Goal: Transaction & Acquisition: Book appointment/travel/reservation

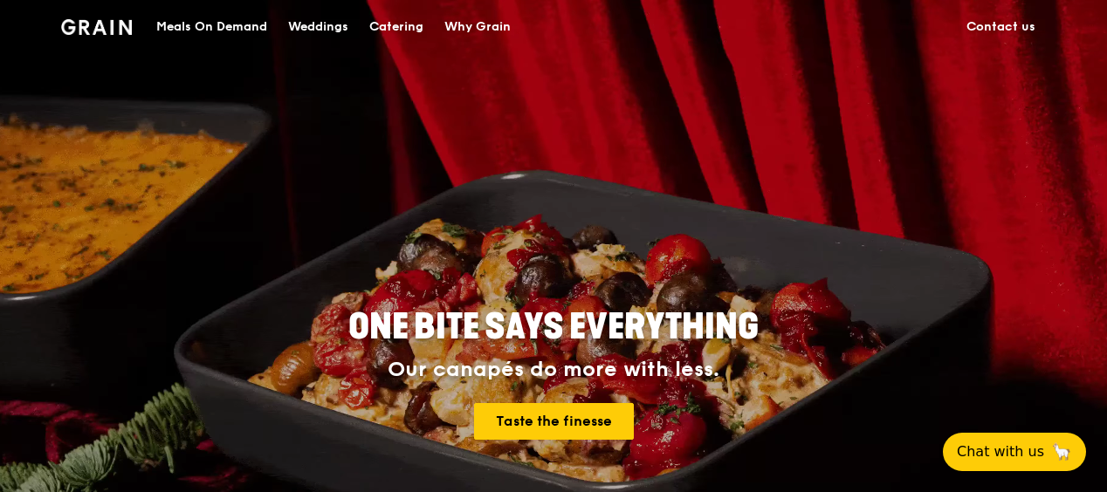
click at [391, 24] on div "Catering" at bounding box center [396, 27] width 54 height 52
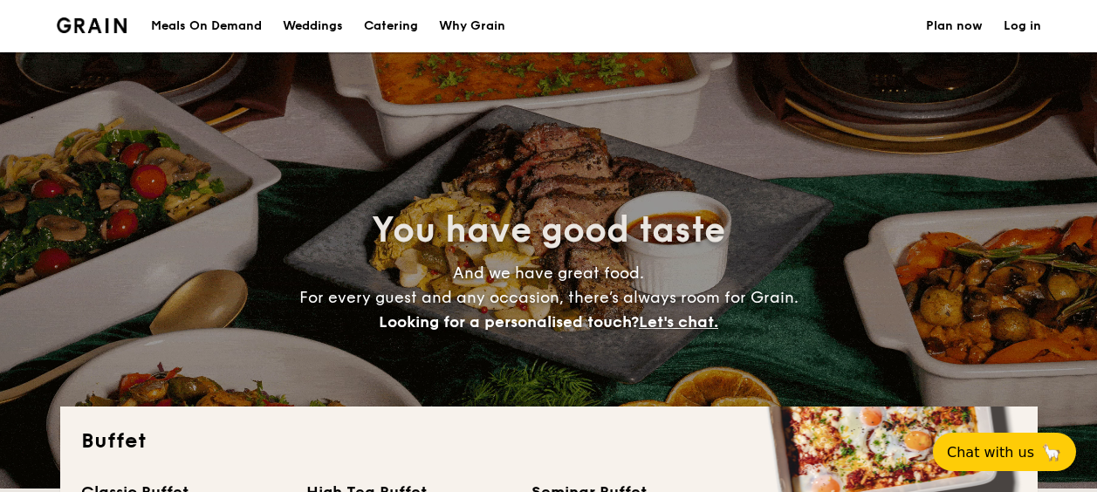
select select
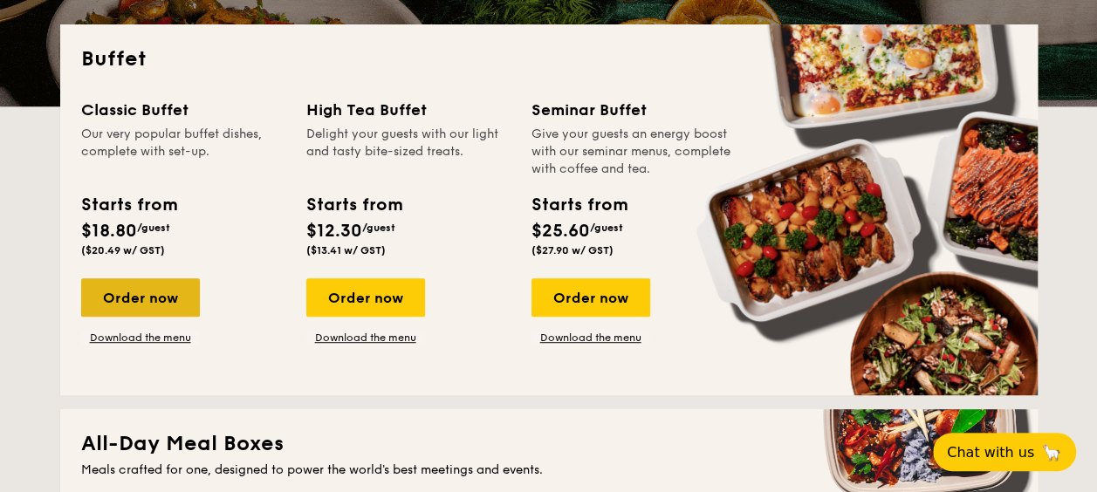
scroll to position [349, 0]
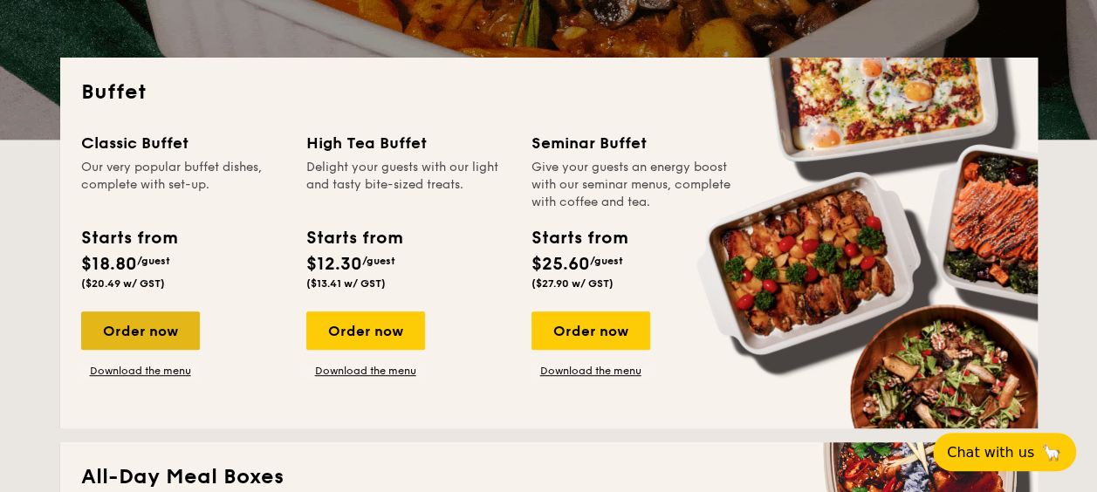
click at [120, 319] on div "Order now" at bounding box center [140, 331] width 119 height 38
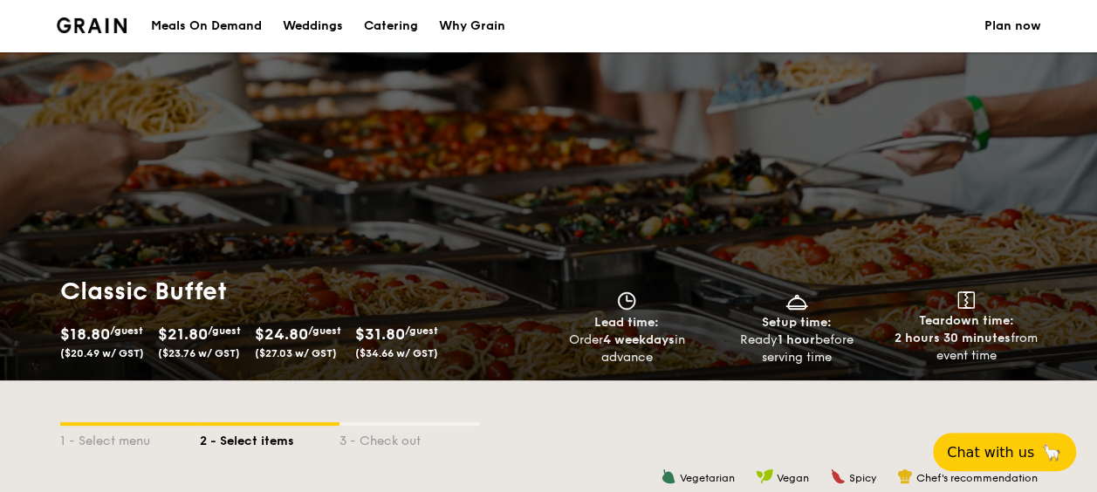
click at [98, 23] on img at bounding box center [92, 25] width 71 height 16
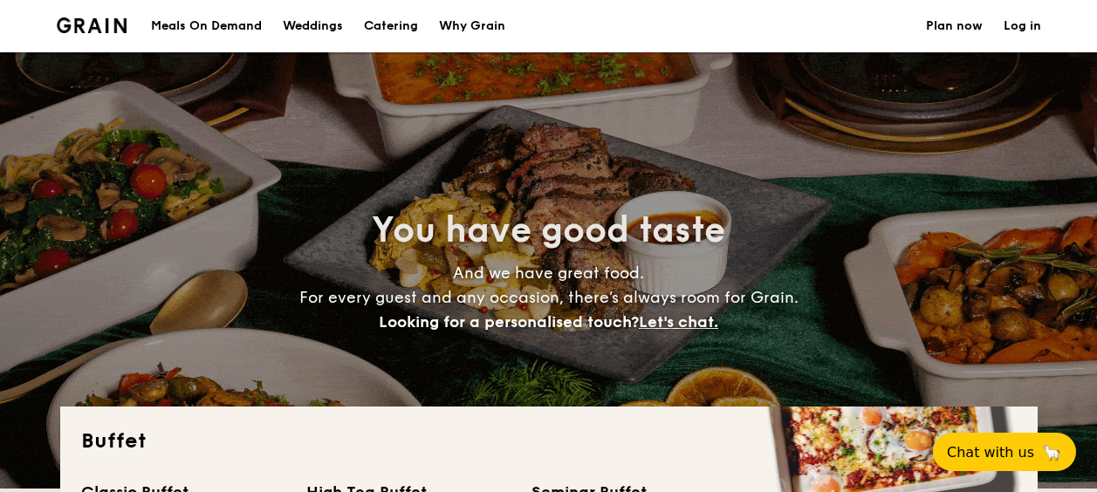
select select
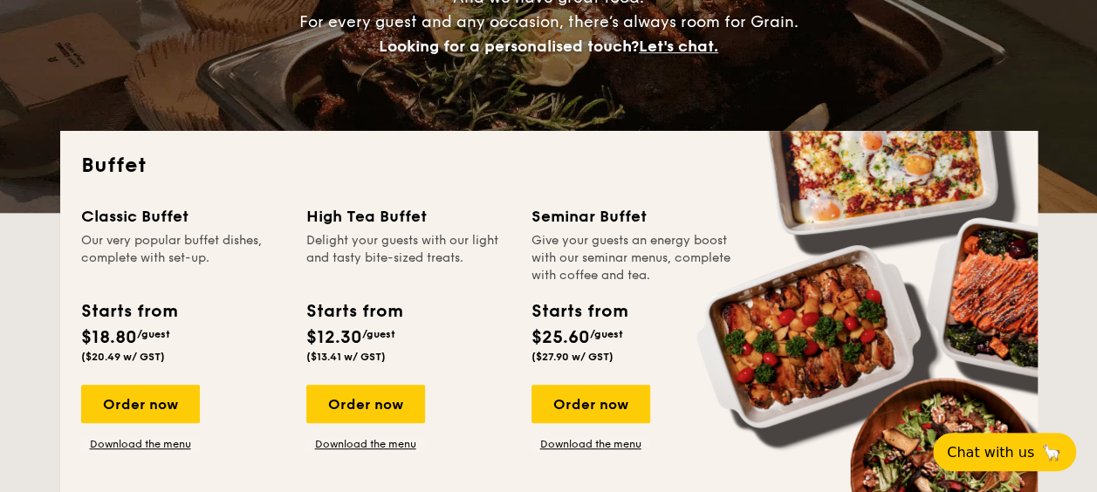
scroll to position [349, 0]
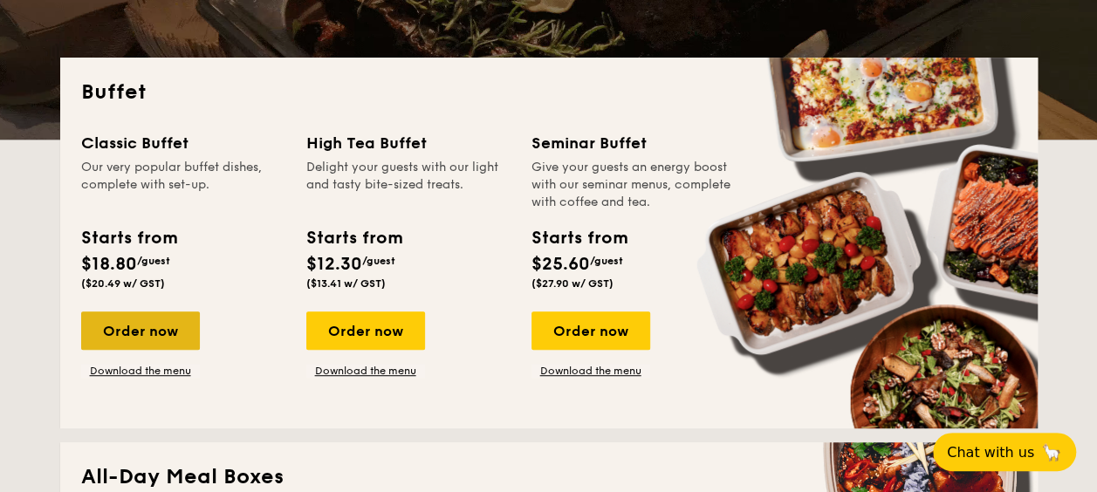
click at [147, 337] on div "Order now" at bounding box center [140, 331] width 119 height 38
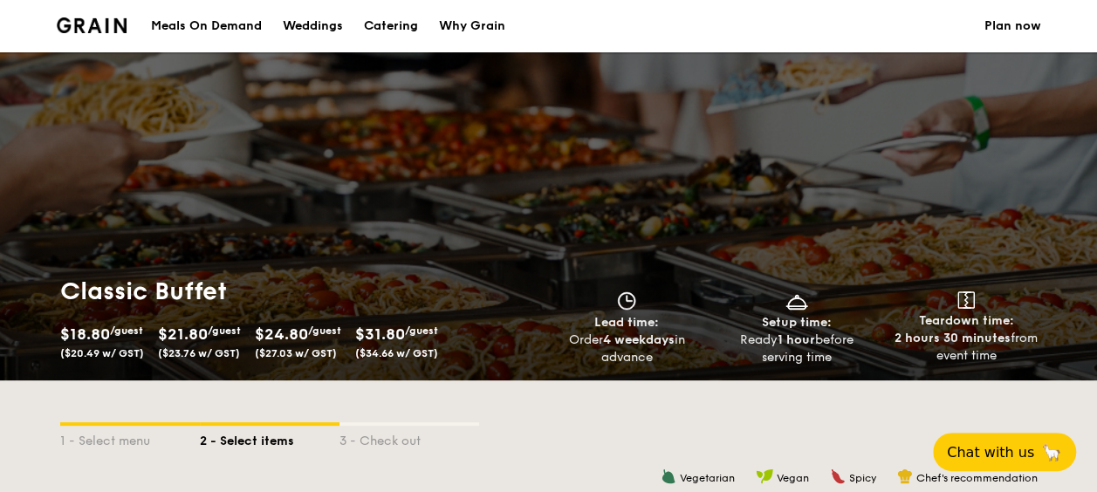
scroll to position [175, 0]
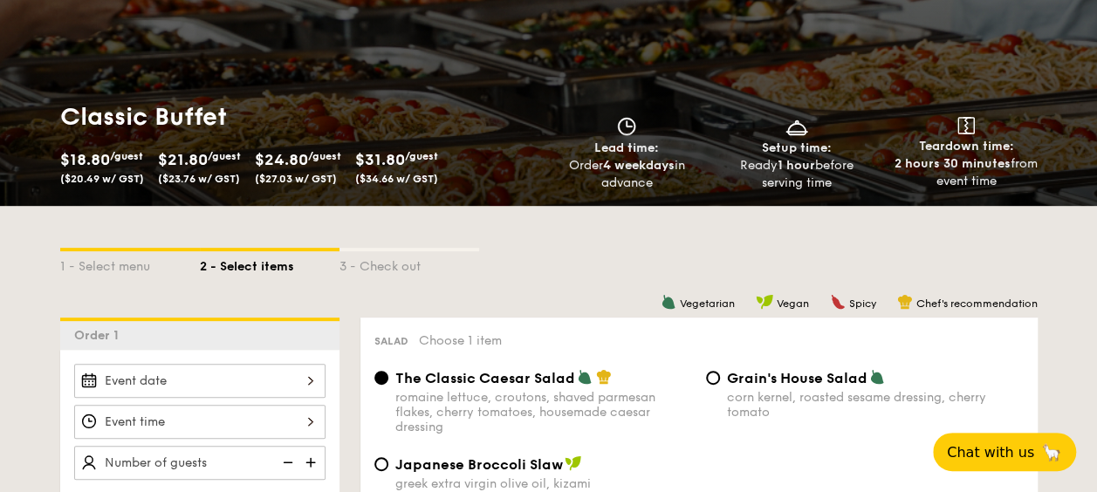
click at [212, 376] on div at bounding box center [199, 381] width 251 height 34
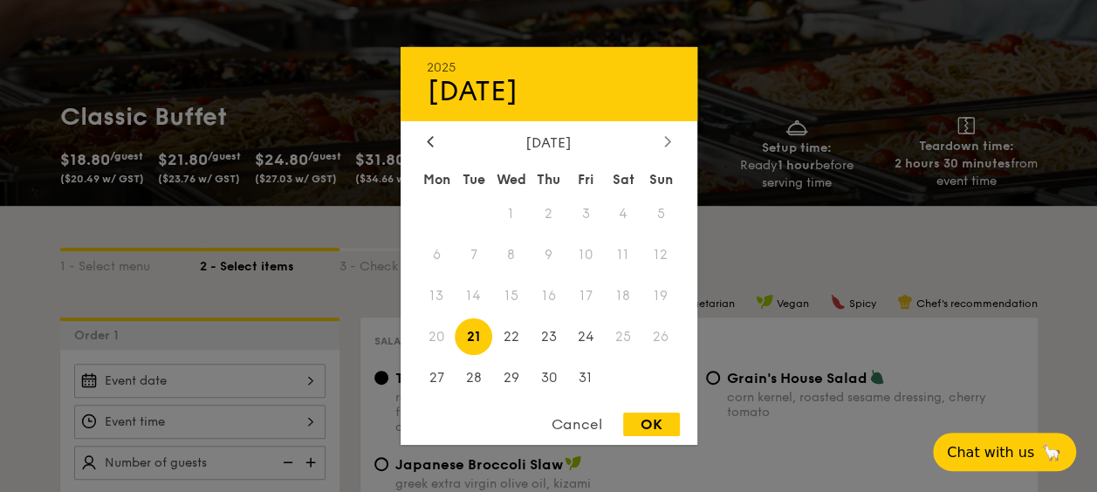
click at [672, 134] on div at bounding box center [668, 142] width 16 height 17
click at [588, 339] on span "21" at bounding box center [586, 337] width 38 height 38
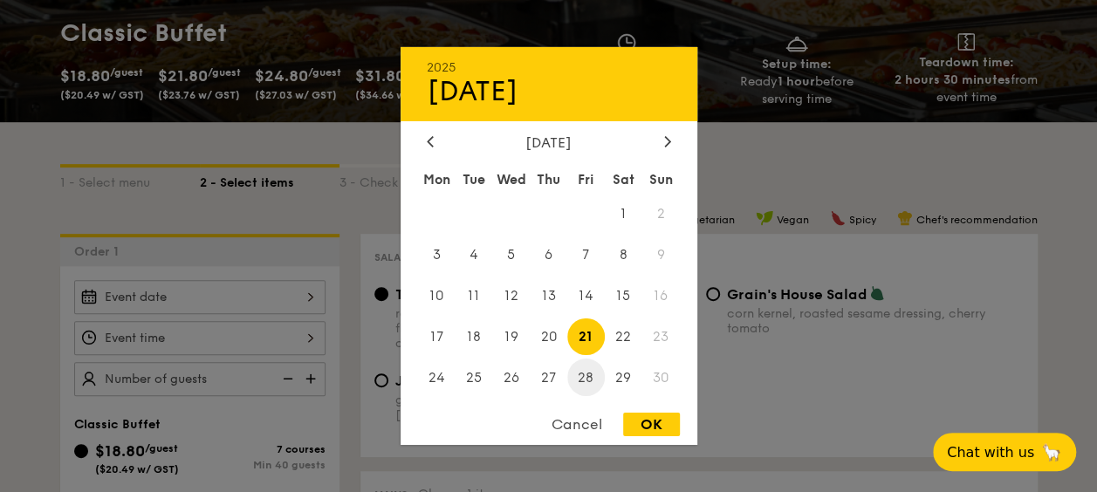
scroll to position [349, 0]
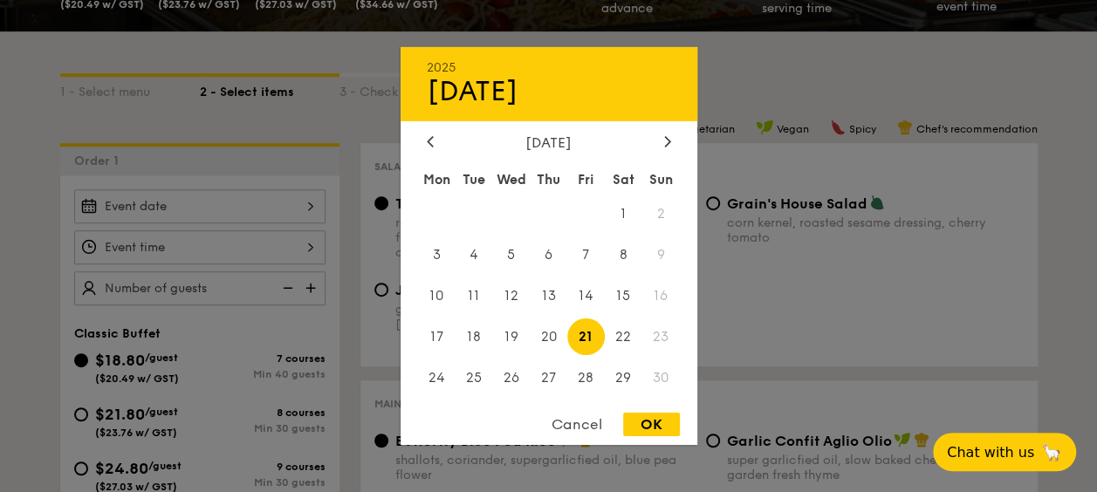
click at [649, 418] on div "OK" at bounding box center [651, 425] width 57 height 24
type input "Nov 21, 2025"
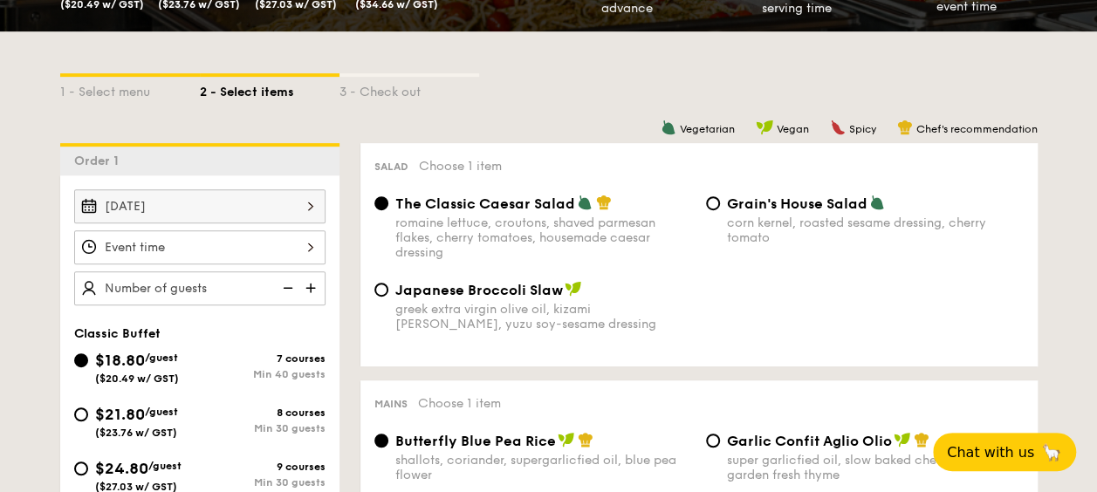
click at [180, 248] on div at bounding box center [548, 246] width 1097 height 492
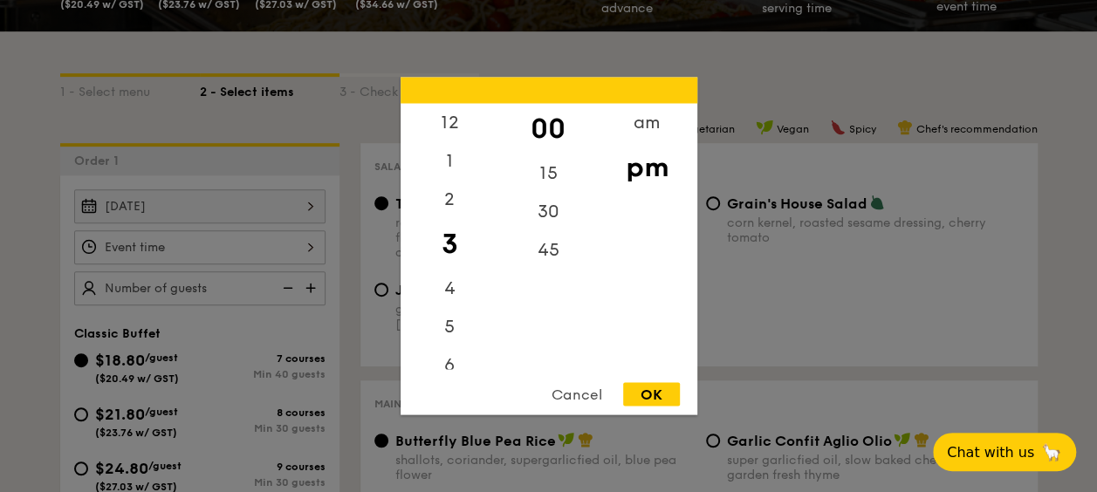
click at [180, 248] on div "12 1 2 3 4 5 6 7 8 9 10 11 00 15 30 45 am pm Cancel OK" at bounding box center [199, 247] width 251 height 34
click at [647, 145] on div "am" at bounding box center [647, 129] width 99 height 51
drag, startPoint x: 435, startPoint y: 263, endPoint x: 464, endPoint y: 203, distance: 66.3
click at [464, 207] on div "12 1 2 3 4 5 6 7 8 9 10 11" at bounding box center [450, 237] width 99 height 266
drag, startPoint x: 464, startPoint y: 203, endPoint x: 460, endPoint y: 256, distance: 52.5
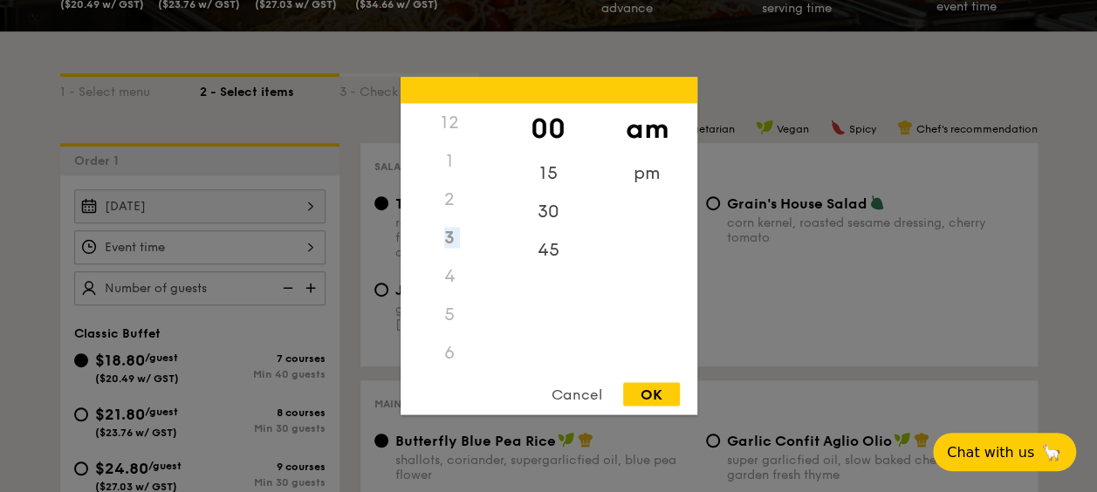
click at [449, 225] on div "3" at bounding box center [450, 238] width 99 height 38
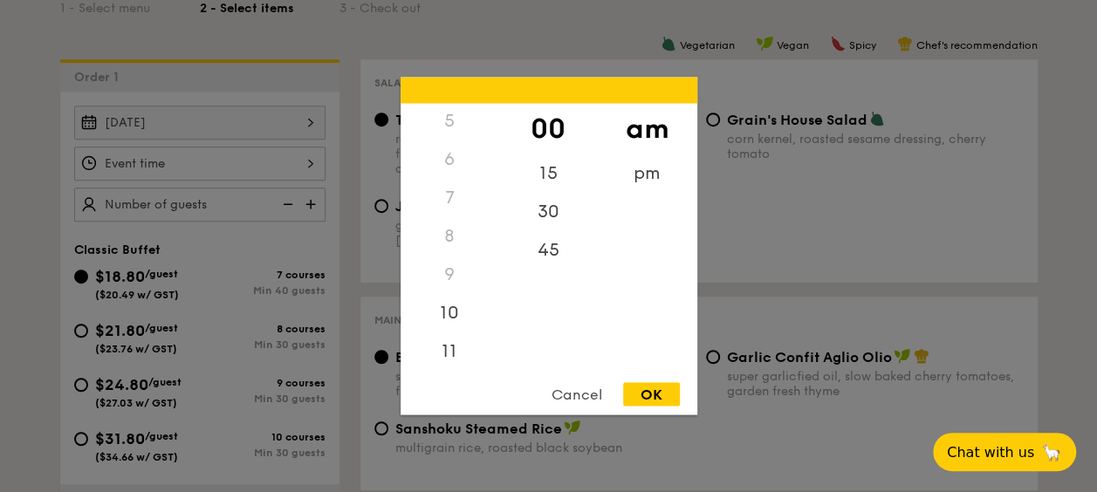
scroll to position [524, 0]
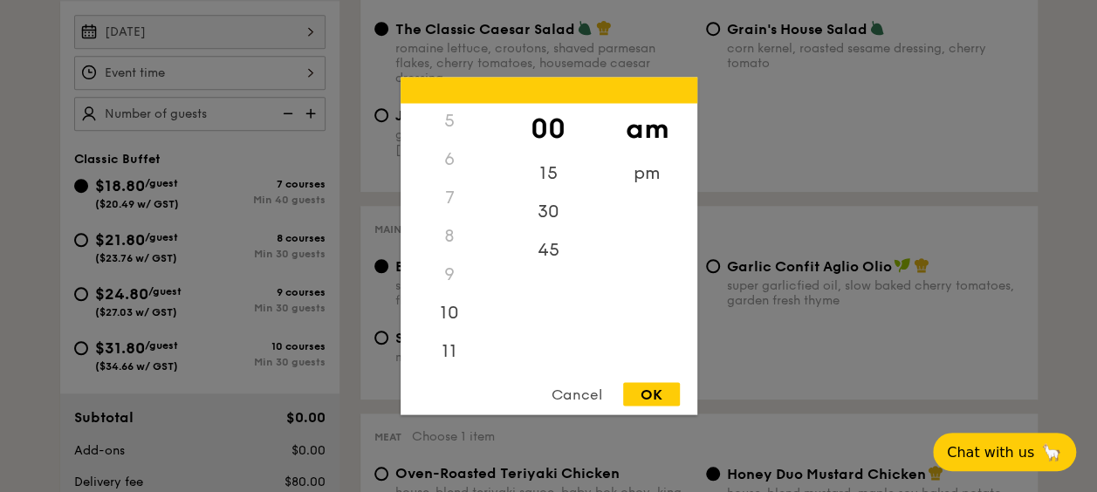
click at [452, 236] on div "8" at bounding box center [450, 236] width 99 height 38
click at [443, 239] on div "8" at bounding box center [450, 236] width 99 height 38
click at [454, 326] on div "10" at bounding box center [450, 319] width 99 height 51
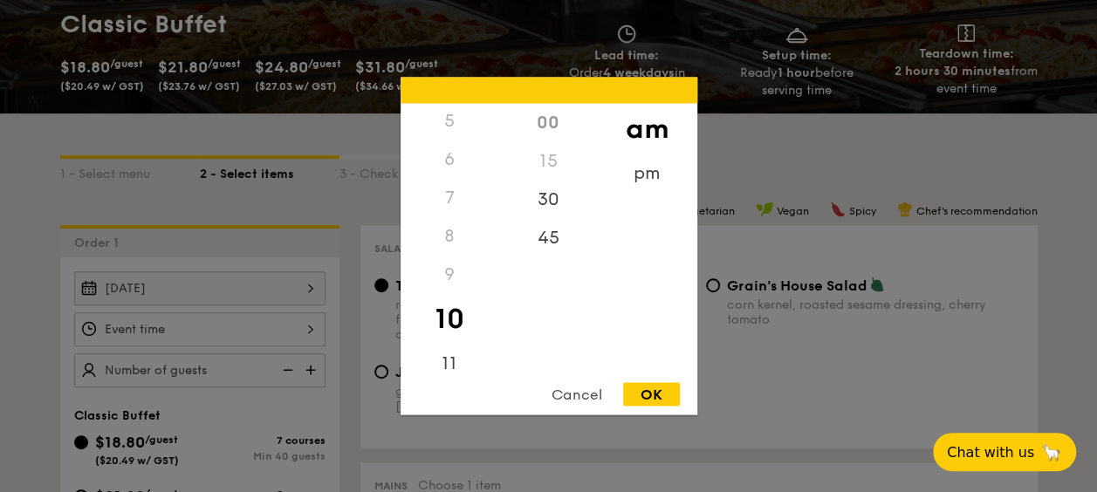
scroll to position [262, 0]
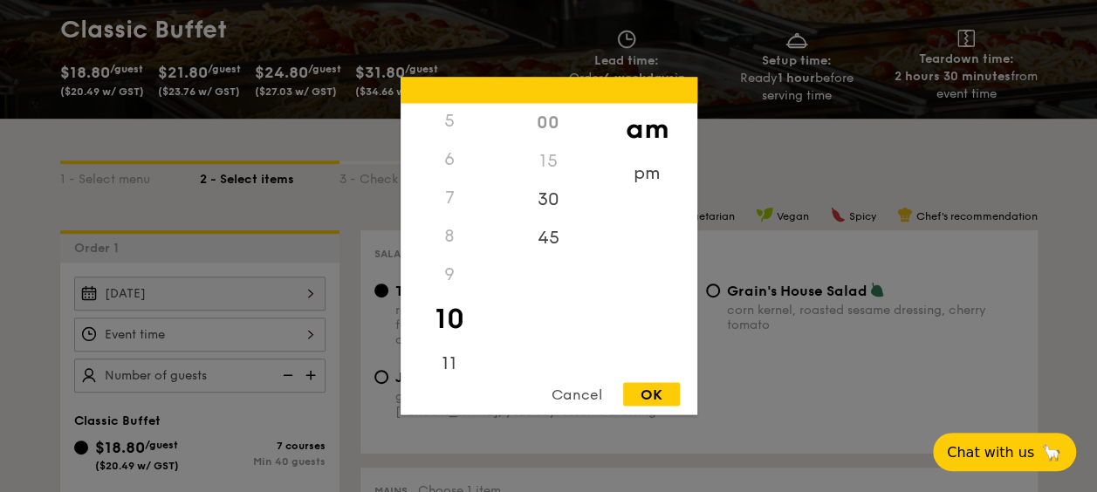
click at [544, 113] on div "00" at bounding box center [548, 123] width 99 height 38
click at [449, 267] on div "9" at bounding box center [450, 275] width 99 height 38
click at [641, 392] on div "OK" at bounding box center [651, 395] width 57 height 24
type input "10:00AM"
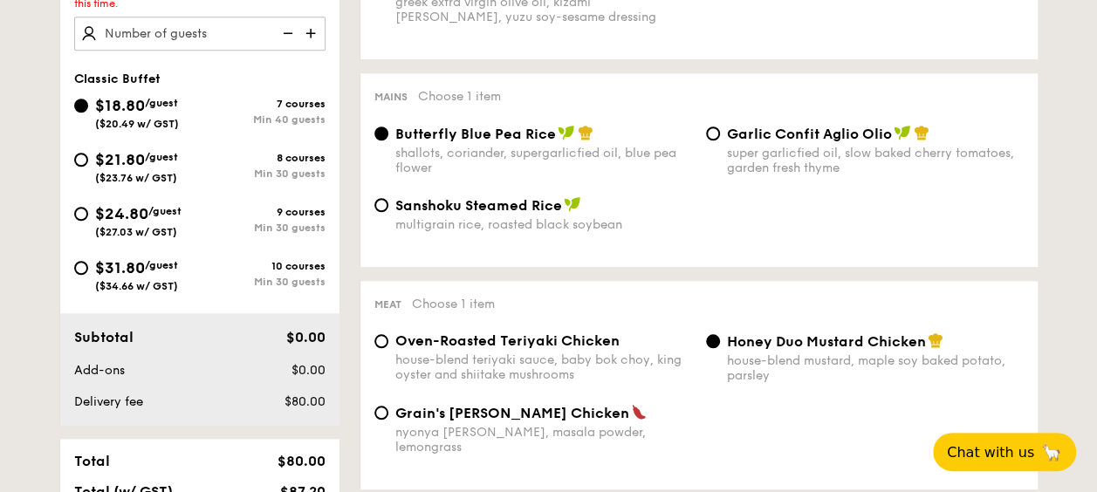
scroll to position [698, 0]
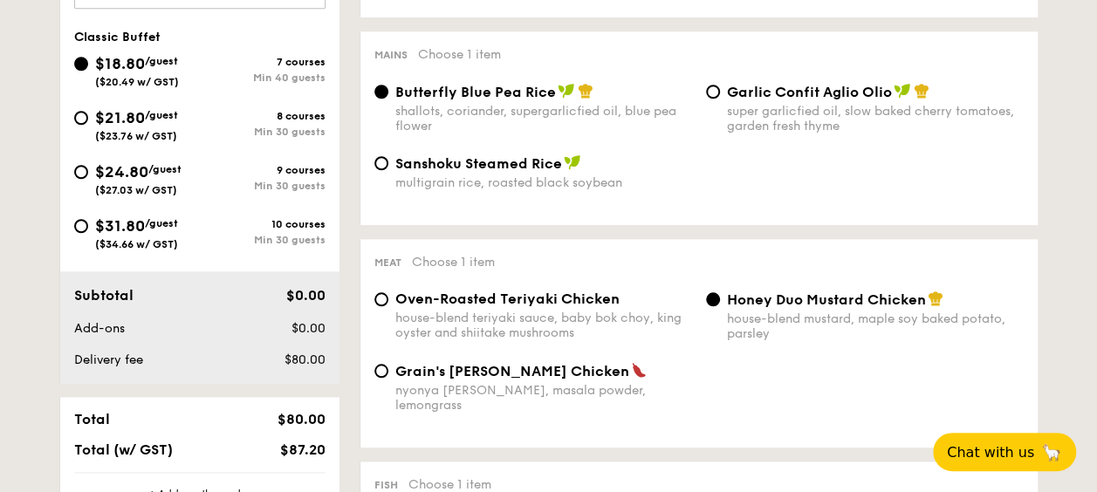
click at [559, 300] on span "Oven-Roasted Teriyaki Chicken" at bounding box center [507, 299] width 224 height 17
click at [388, 300] on input "Oven-Roasted Teriyaki Chicken house-blend teriyaki sauce, baby bok choy, king o…" at bounding box center [381, 299] width 14 height 14
radio input "true"
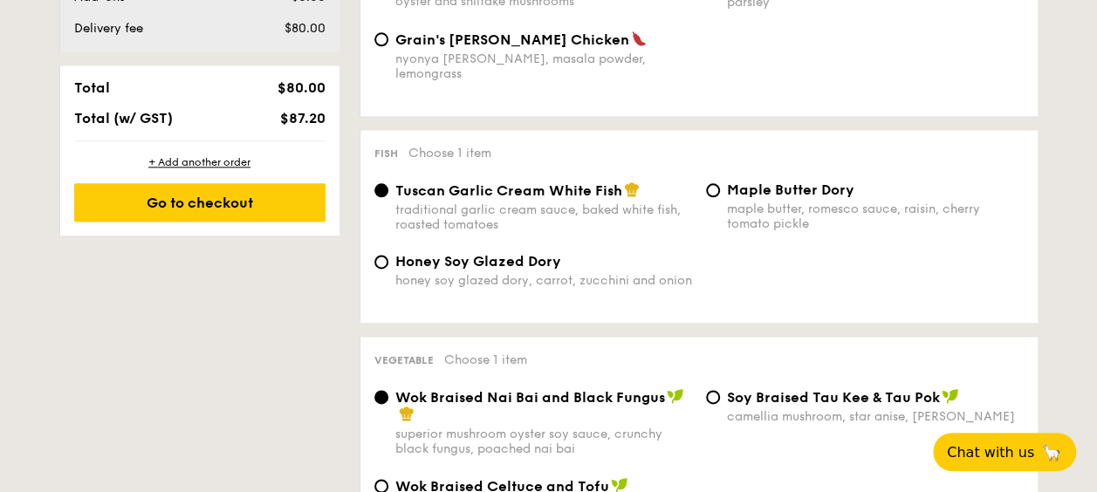
scroll to position [1047, 0]
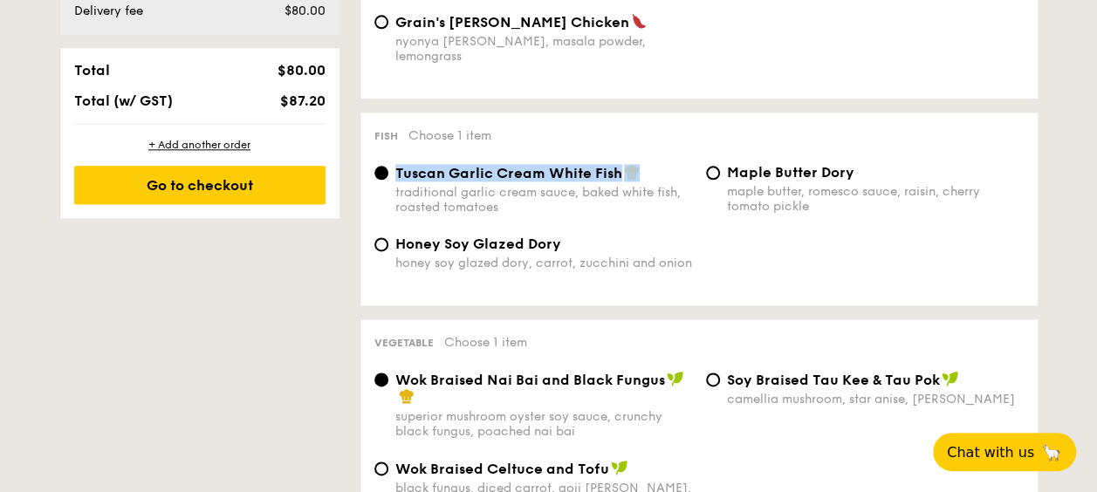
drag, startPoint x: 658, startPoint y: 160, endPoint x: 396, endPoint y: 162, distance: 261.8
click at [396, 164] on div "Tuscan Garlic Cream White Fish" at bounding box center [543, 172] width 297 height 17
copy span "Tuscan Garlic Cream White Fish"
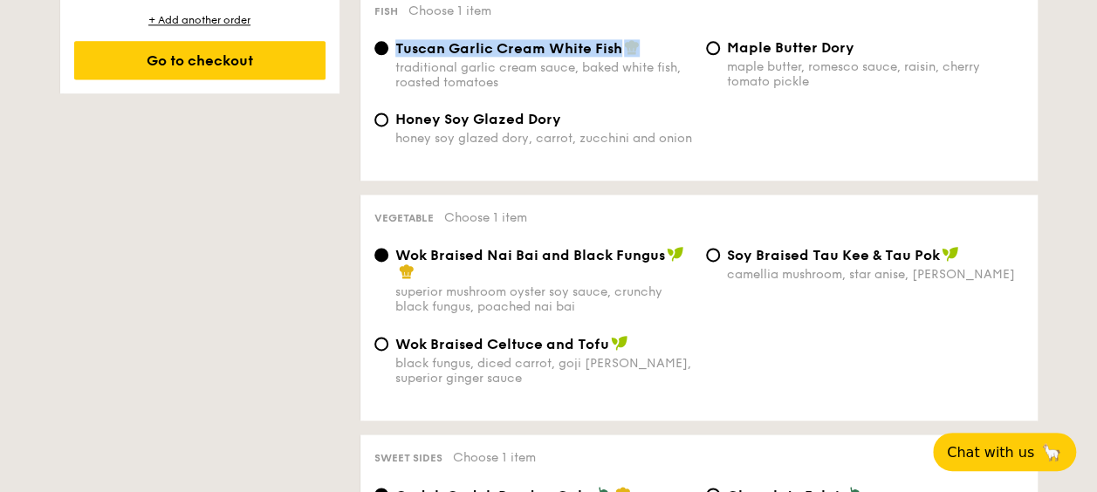
scroll to position [1222, 0]
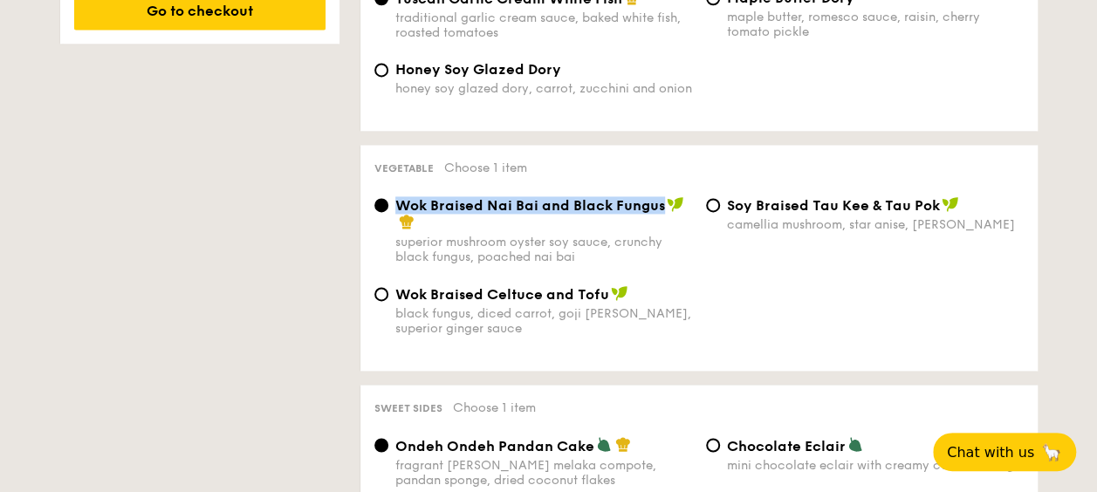
drag, startPoint x: 659, startPoint y: 199, endPoint x: 400, endPoint y: 193, distance: 259.3
click at [400, 197] on span "Wok Braised Nai Bai and Black Fungus" at bounding box center [530, 205] width 270 height 17
copy span "Wok Braised Nai Bai and Black Fungus"
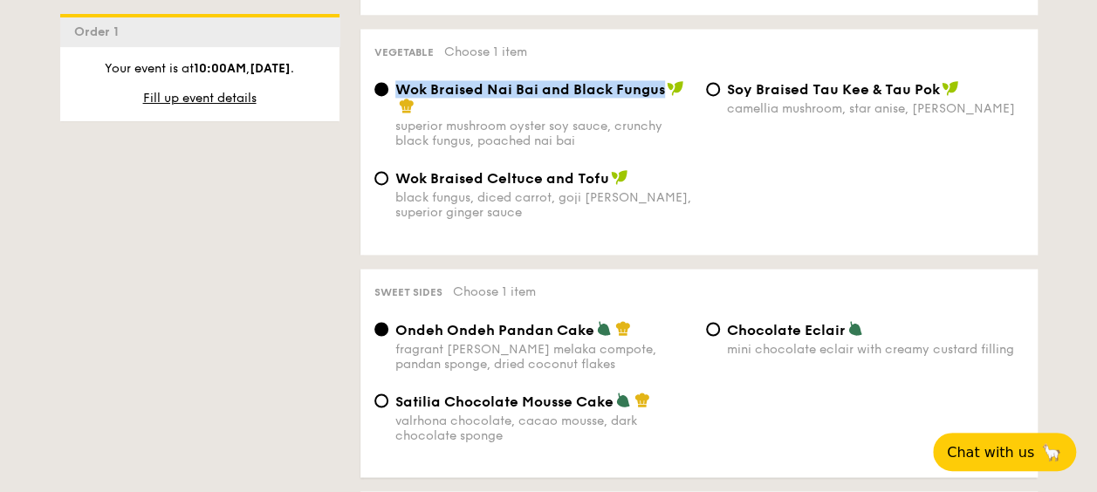
scroll to position [1396, 0]
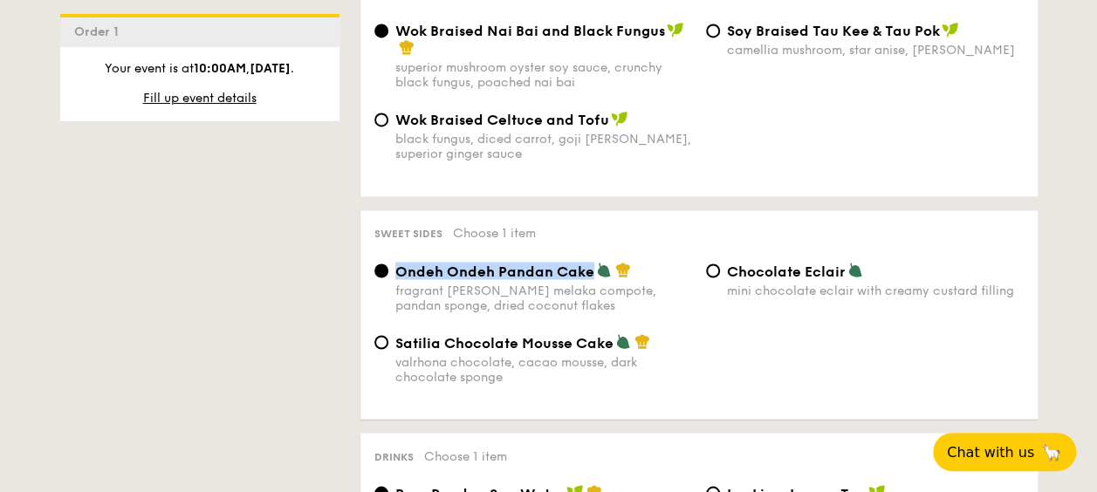
drag, startPoint x: 589, startPoint y: 266, endPoint x: 399, endPoint y: 264, distance: 190.3
click at [399, 264] on span "Ondeh Ondeh Pandan Cake" at bounding box center [494, 271] width 199 height 17
copy span "Ondeh Ondeh Pandan Cake"
click at [452, 334] on span "Satilia Chocolate Mousse Cake" at bounding box center [504, 342] width 218 height 17
click at [388, 335] on input "Satilia Chocolate Mousse Cake valrhona chocolate, cacao mousse, dark chocolate …" at bounding box center [381, 342] width 14 height 14
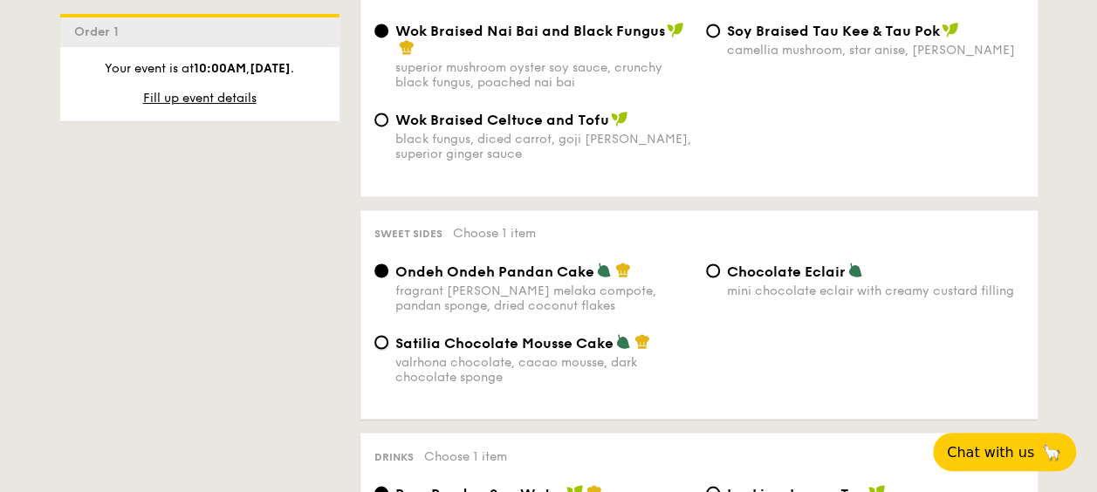
radio input "true"
drag, startPoint x: 609, startPoint y: 339, endPoint x: 396, endPoint y: 334, distance: 213.0
click at [396, 334] on span "Satilia Chocolate Mousse Cake" at bounding box center [504, 342] width 218 height 17
copy span "Satilia Chocolate Mousse Cake"
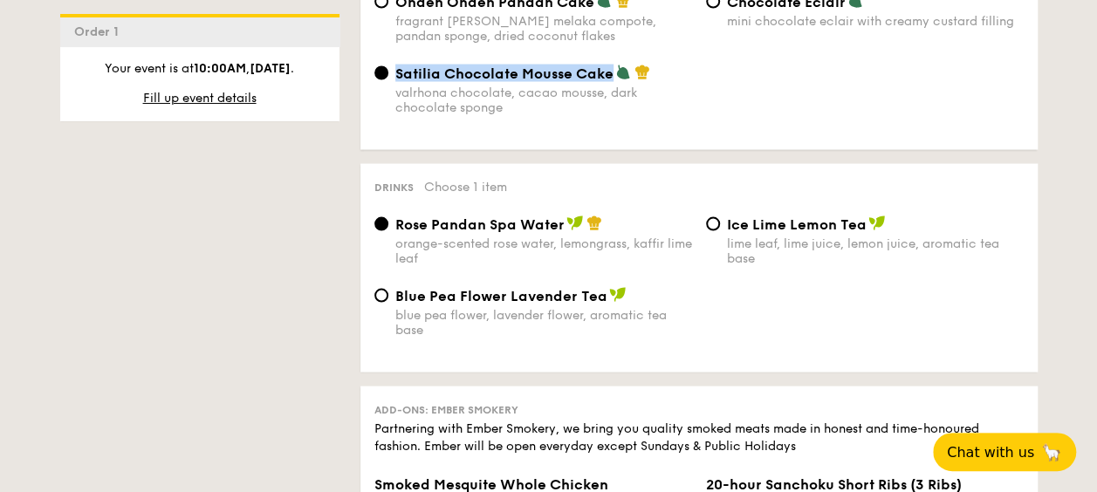
scroll to position [1745, 0]
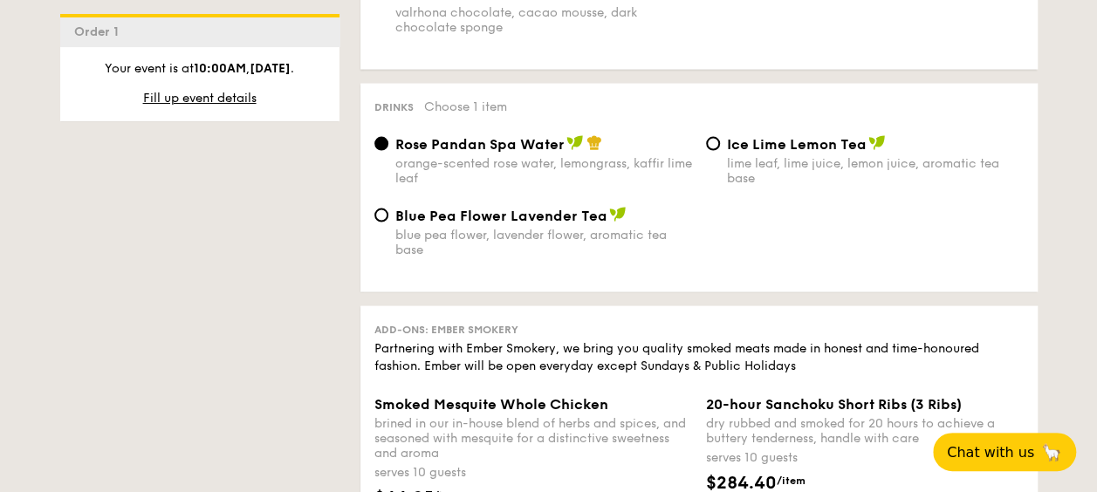
click at [541, 208] on span "Blue Pea Flower Lavender Tea" at bounding box center [501, 216] width 212 height 17
click at [388, 209] on input "Blue Pea Flower Lavender Tea blue pea flower, lavender flower, aromatic tea base" at bounding box center [381, 216] width 14 height 14
radio input "true"
click at [819, 141] on span "Ice Lime Lemon Tea" at bounding box center [797, 144] width 140 height 17
click at [720, 141] on input "Ice Lime Lemon Tea lime leaf, lime juice, lemon juice, aromatic tea base" at bounding box center [713, 144] width 14 height 14
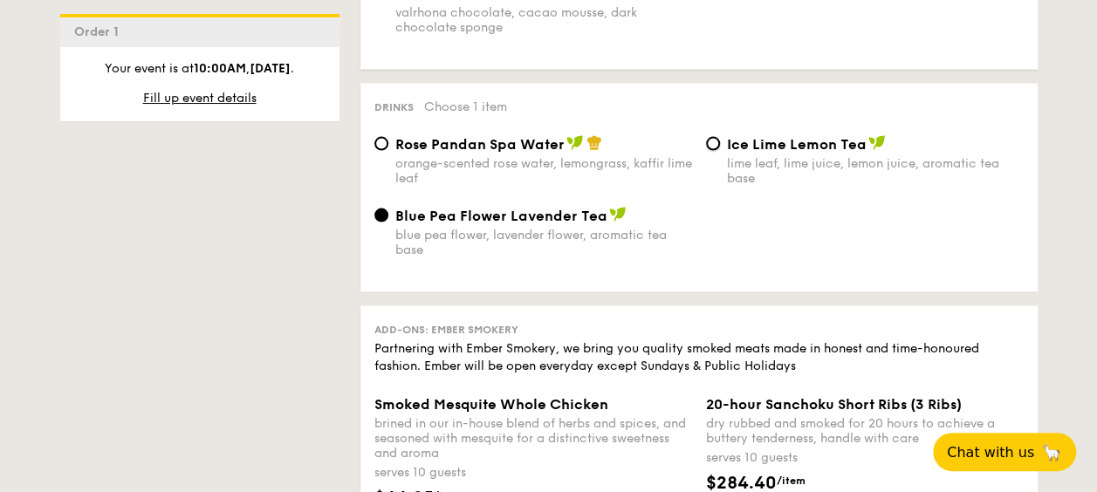
radio input "true"
drag, startPoint x: 860, startPoint y: 141, endPoint x: 723, endPoint y: 145, distance: 137.9
click at [723, 145] on div "Ice Lime Lemon Tea lime leaf, lime juice, lemon juice, aromatic tea base" at bounding box center [865, 160] width 332 height 51
copy span "Ice Lime Lemon Tea"
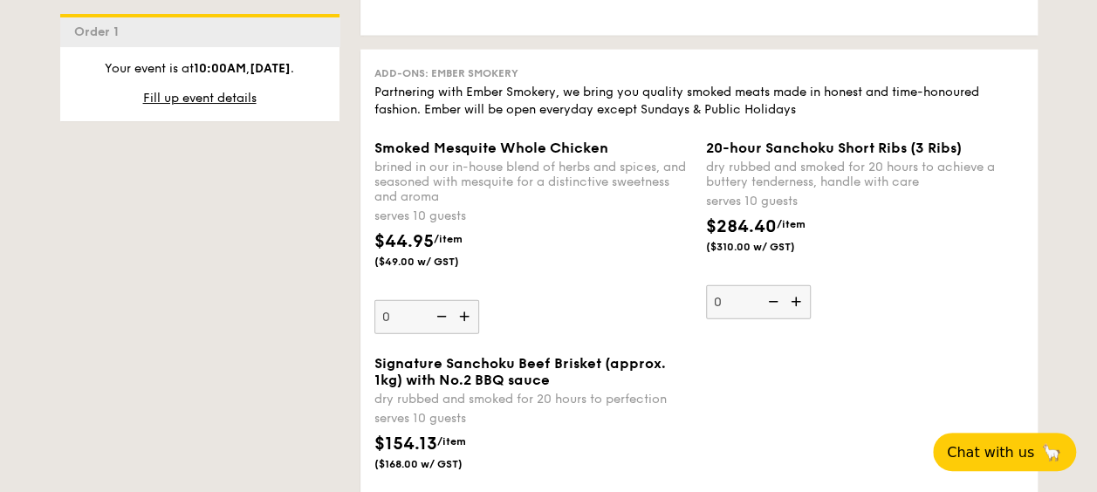
scroll to position [1920, 0]
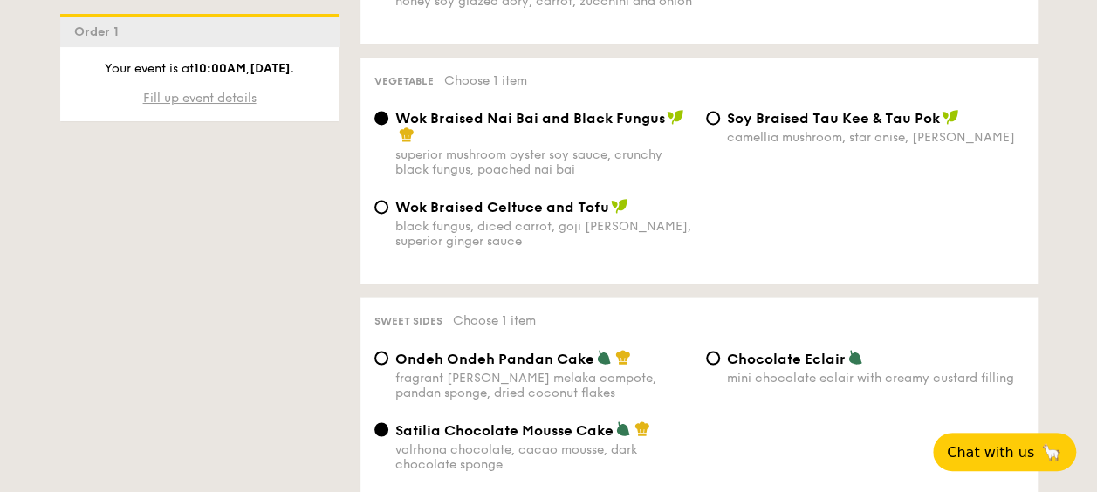
click at [223, 101] on span "Fill up event details" at bounding box center [199, 98] width 113 height 15
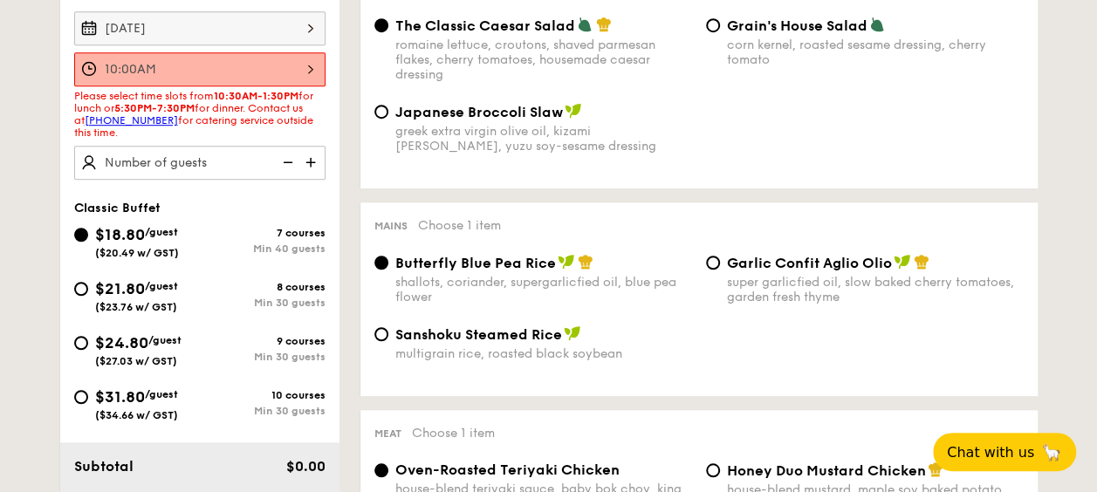
scroll to position [553, 0]
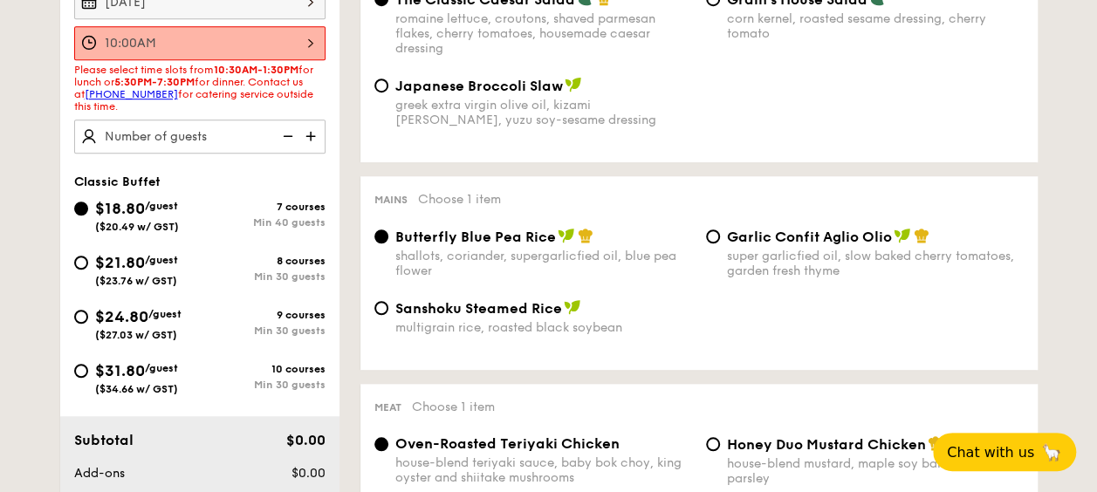
click at [296, 38] on div "10:00AM" at bounding box center [199, 43] width 251 height 34
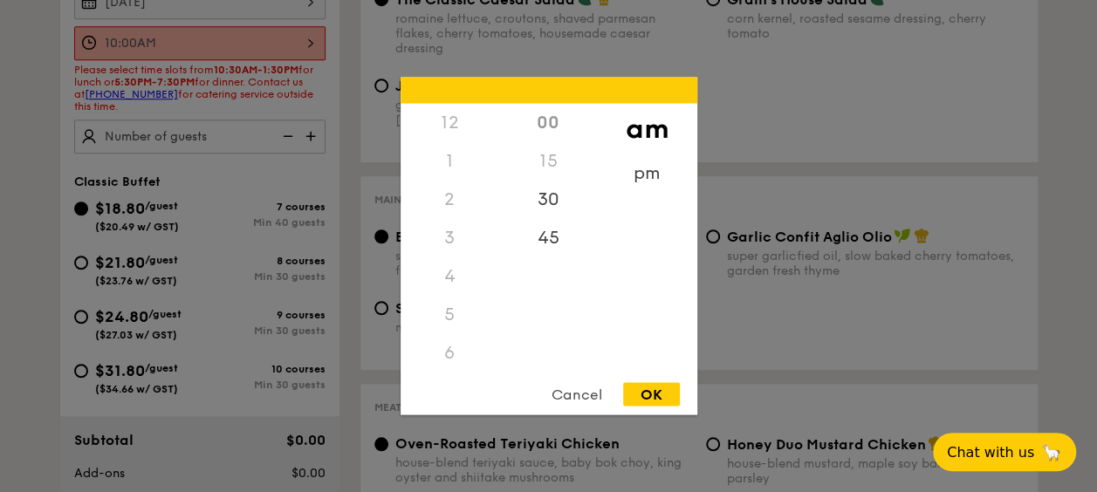
scroll to position [192, 0]
click at [555, 202] on div "30" at bounding box center [548, 206] width 99 height 51
click at [646, 390] on div "OK" at bounding box center [651, 395] width 57 height 24
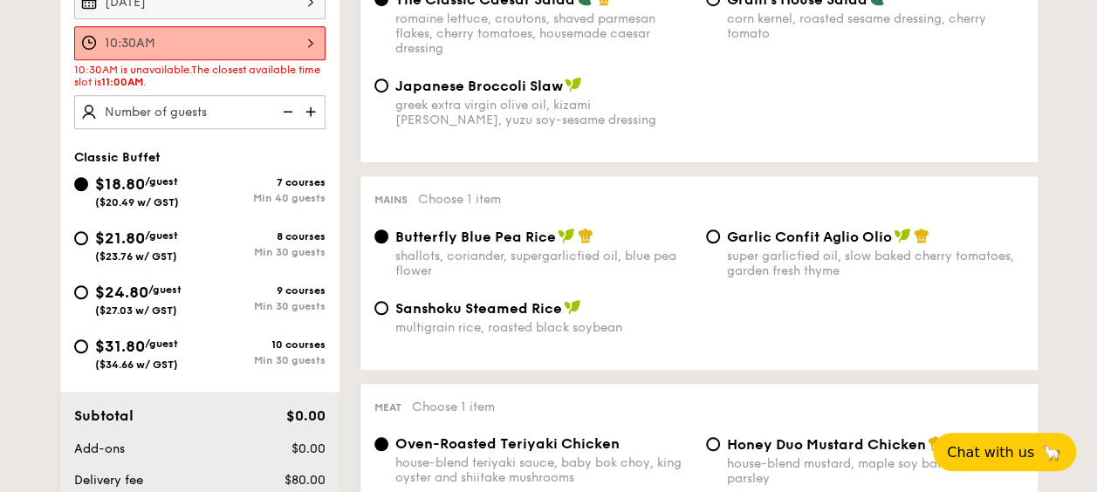
click at [281, 26] on div "10:30AM" at bounding box center [199, 43] width 251 height 34
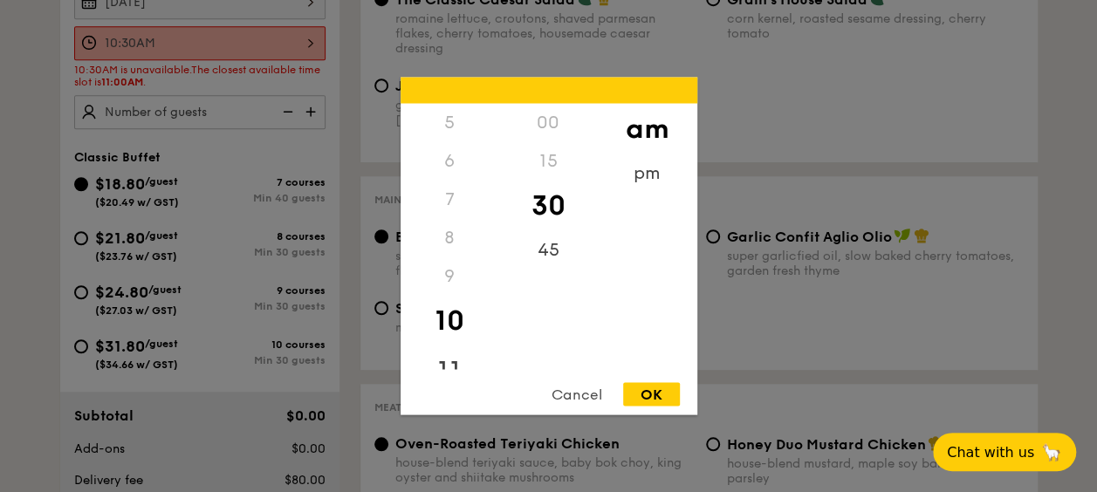
click at [448, 365] on div "11" at bounding box center [450, 371] width 99 height 51
click at [552, 138] on div "00" at bounding box center [548, 129] width 99 height 51
click at [646, 398] on div "OK" at bounding box center [651, 395] width 57 height 24
type input "11:00AM"
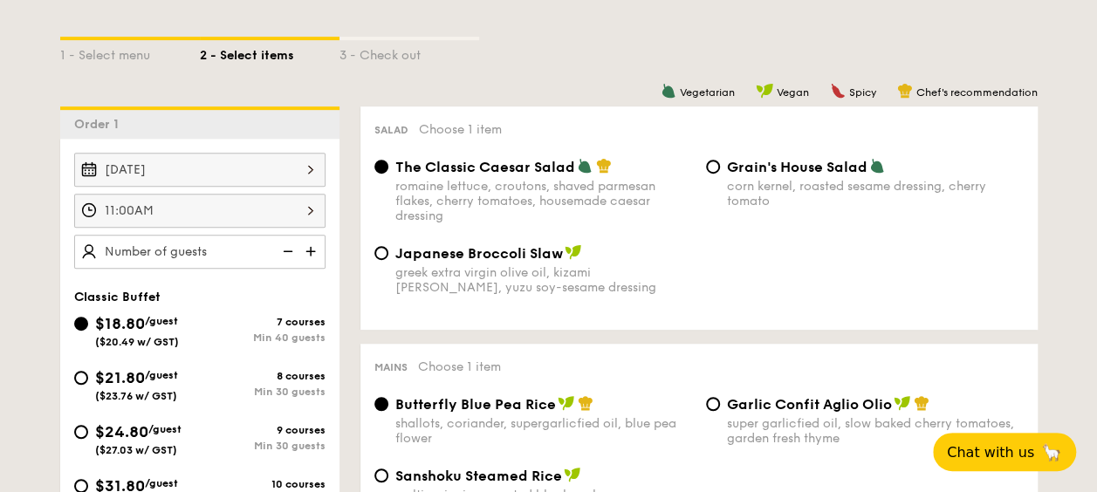
scroll to position [379, 0]
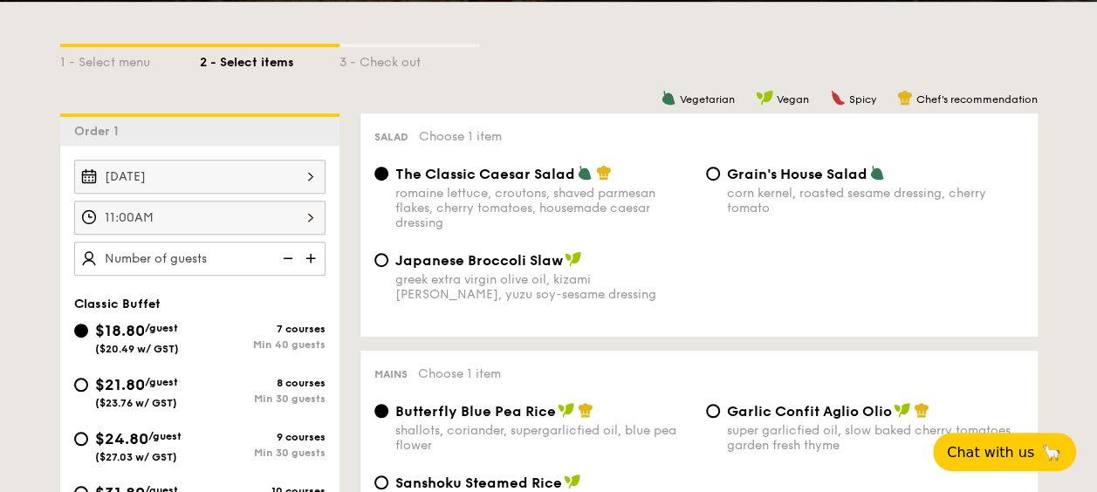
click at [312, 248] on img at bounding box center [312, 258] width 26 height 33
click at [290, 257] on img at bounding box center [286, 258] width 26 height 33
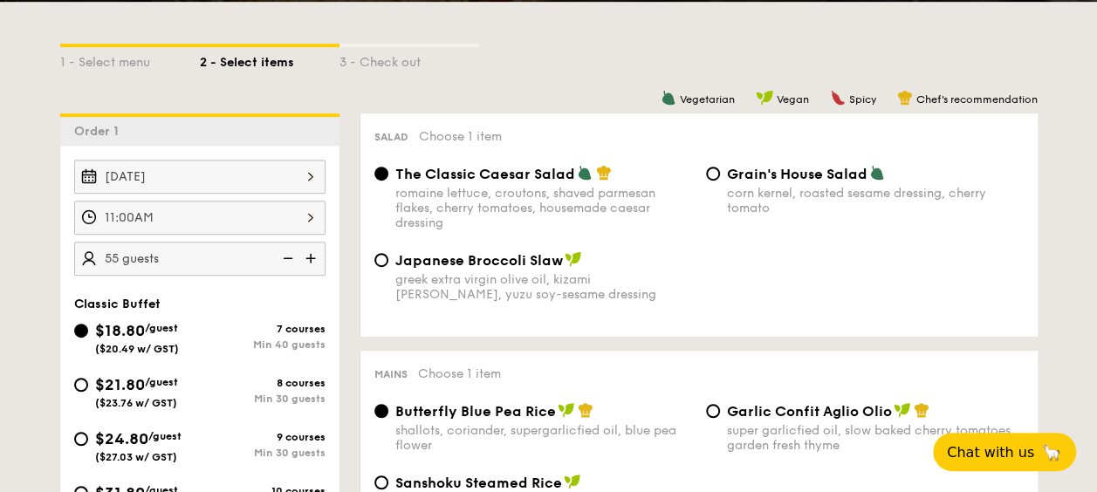
type input "50 guests"
